Goal: Task Accomplishment & Management: Manage account settings

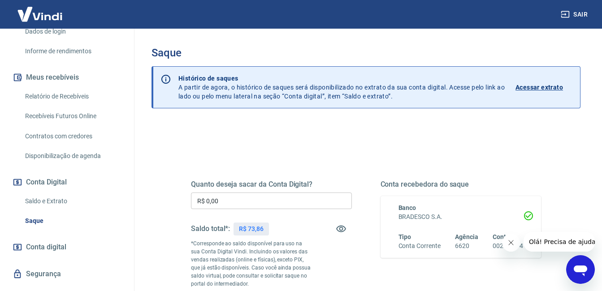
scroll to position [34, 0]
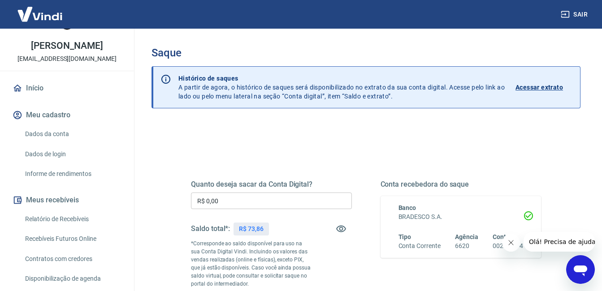
click at [90, 214] on link "Relatório de Recebíveis" at bounding box center [73, 219] width 102 height 18
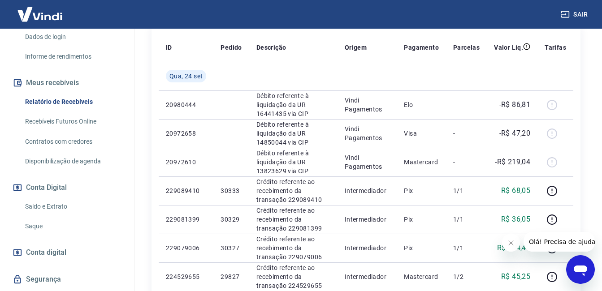
scroll to position [155, 0]
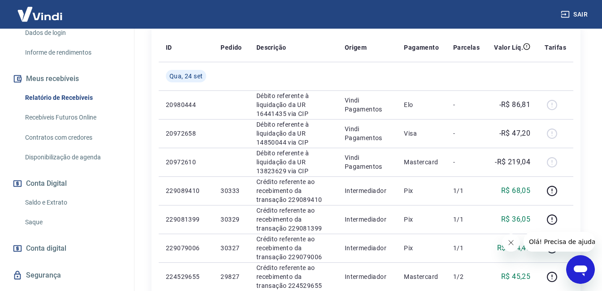
click at [97, 226] on link "Saque" at bounding box center [73, 222] width 102 height 18
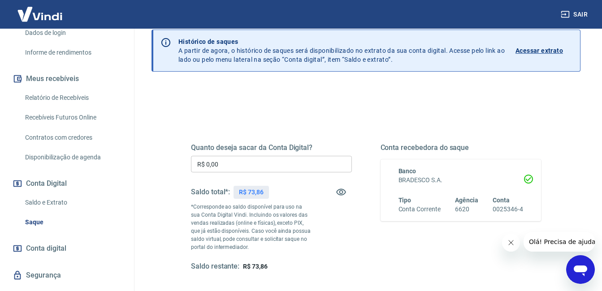
scroll to position [85, 0]
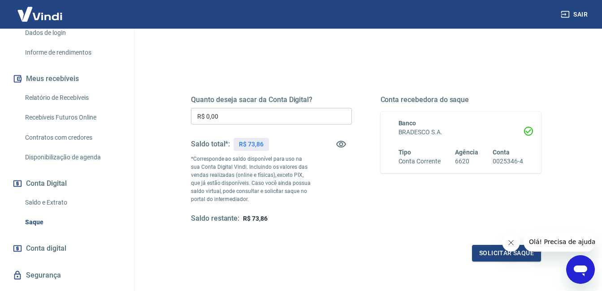
click at [79, 101] on link "Relatório de Recebíveis" at bounding box center [73, 98] width 102 height 18
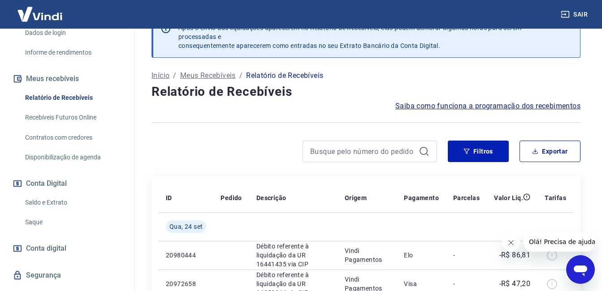
scroll to position [85, 0]
